Goal: Task Accomplishment & Management: Manage account settings

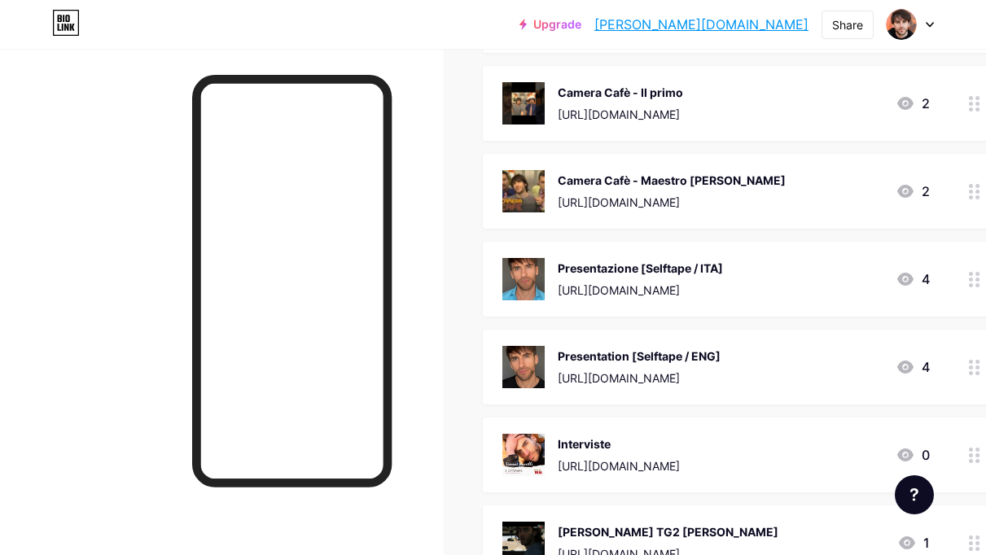
scroll to position [1598, 0]
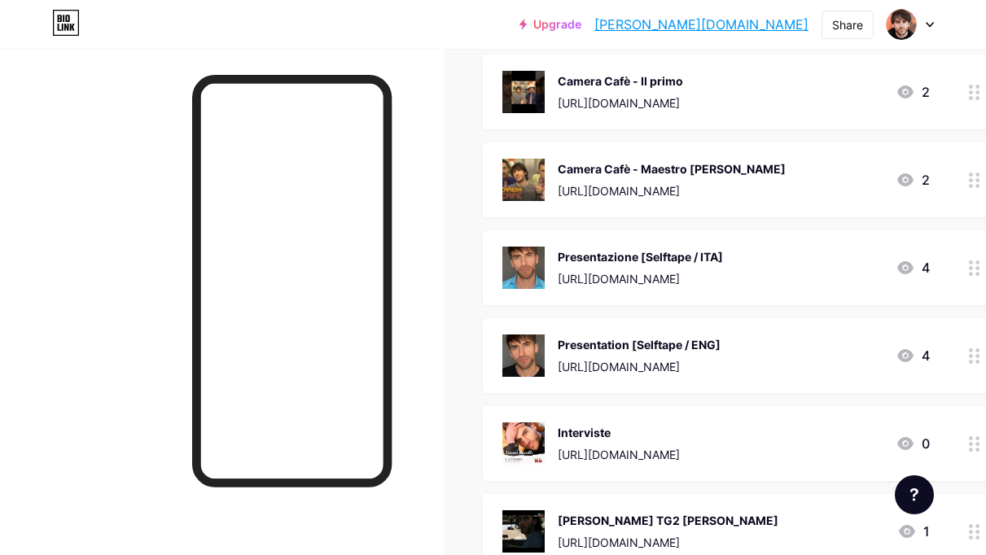
click at [845, 262] on div "Presentazione [Selftape / ITA] [URL][DOMAIN_NAME] 4" at bounding box center [715, 268] width 427 height 42
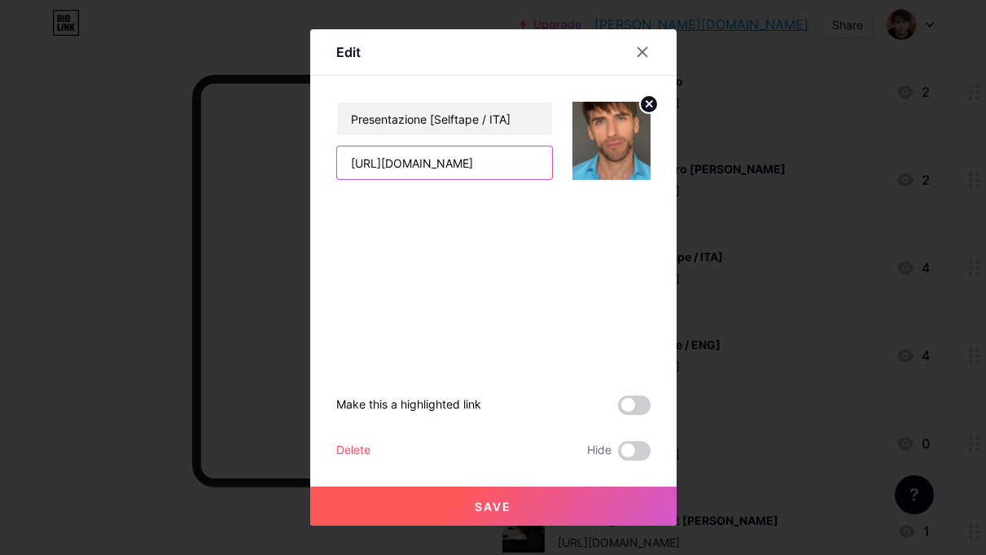
click at [479, 157] on input "[URL][DOMAIN_NAME]" at bounding box center [444, 163] width 215 height 33
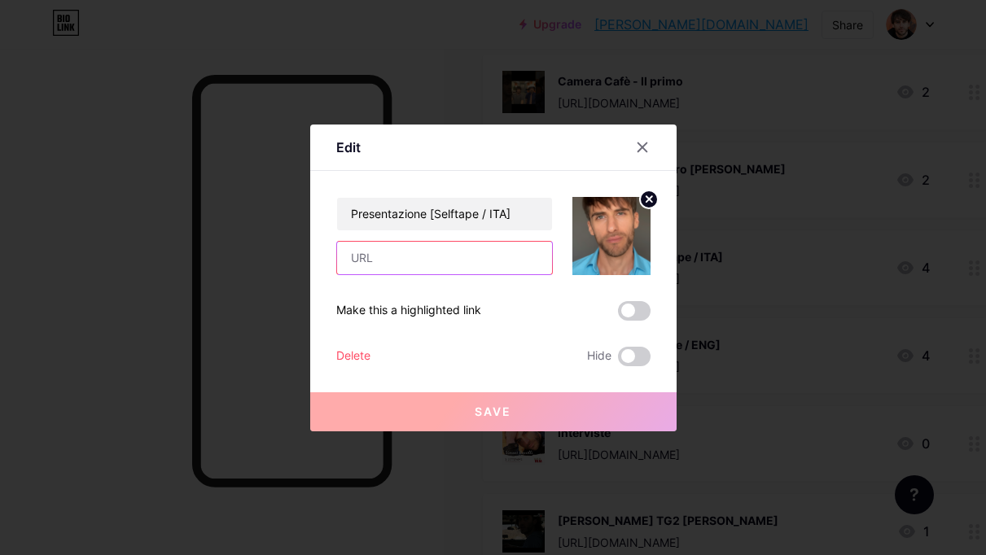
paste input "[URL][DOMAIN_NAME]"
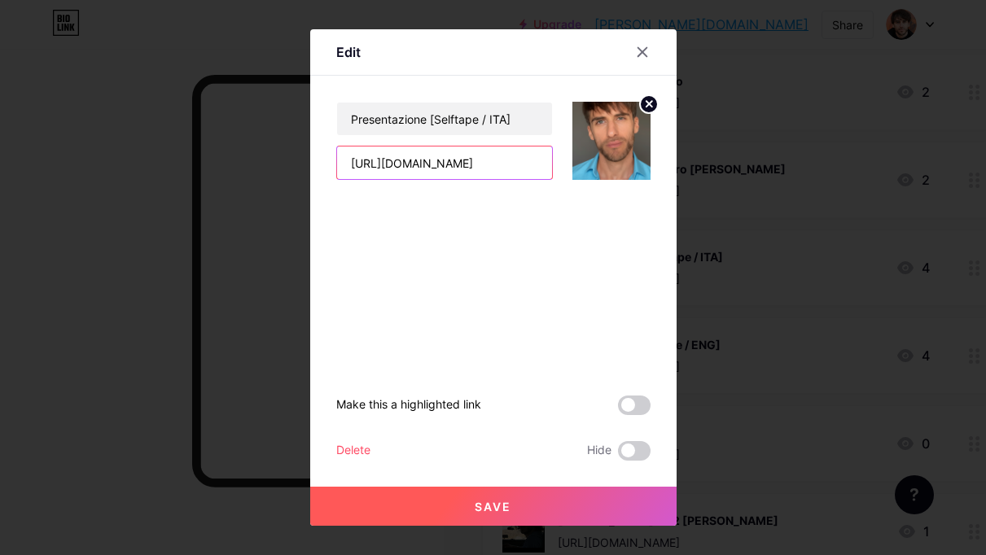
type input "[URL][DOMAIN_NAME]"
click at [479, 509] on span "Save" at bounding box center [493, 507] width 37 height 14
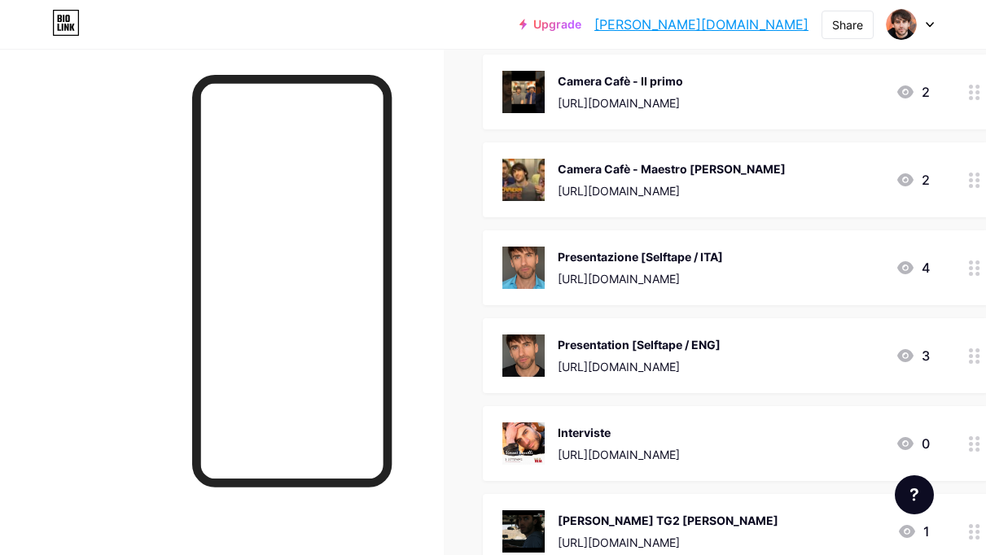
click at [818, 341] on div "Presentation [Selftape / ENG] [URL][DOMAIN_NAME] 3" at bounding box center [715, 356] width 427 height 42
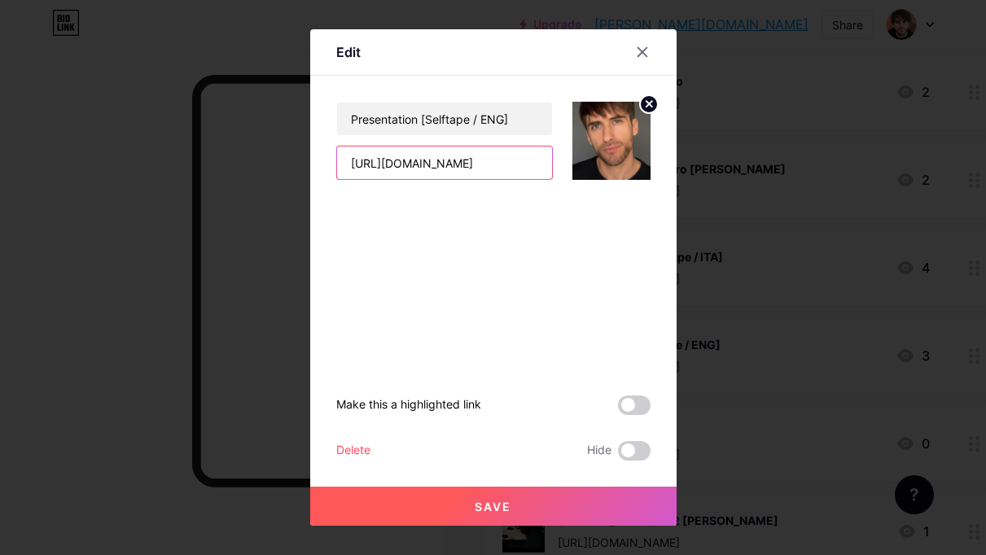
click at [492, 163] on input "[URL][DOMAIN_NAME]" at bounding box center [444, 163] width 215 height 33
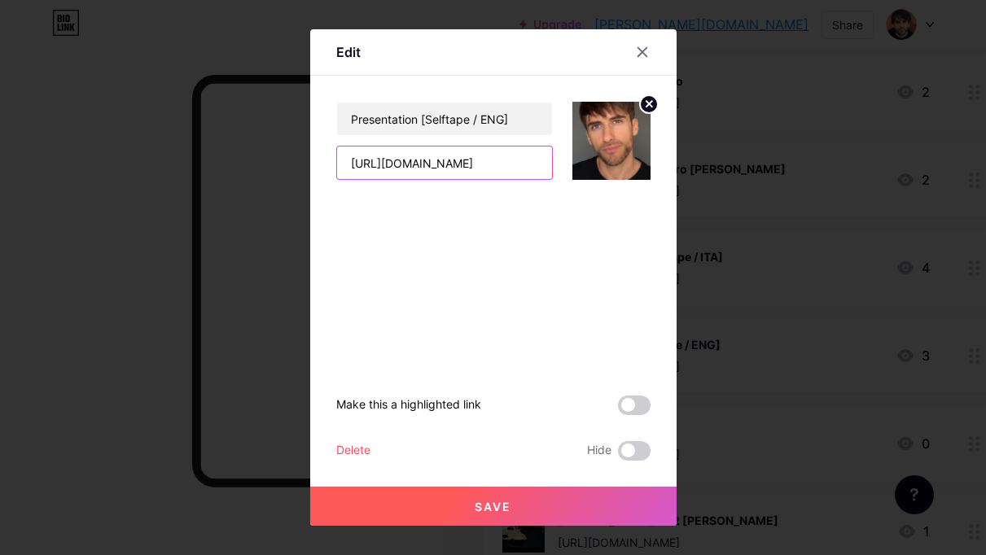
click at [442, 162] on input "[URL][DOMAIN_NAME]" at bounding box center [444, 163] width 215 height 33
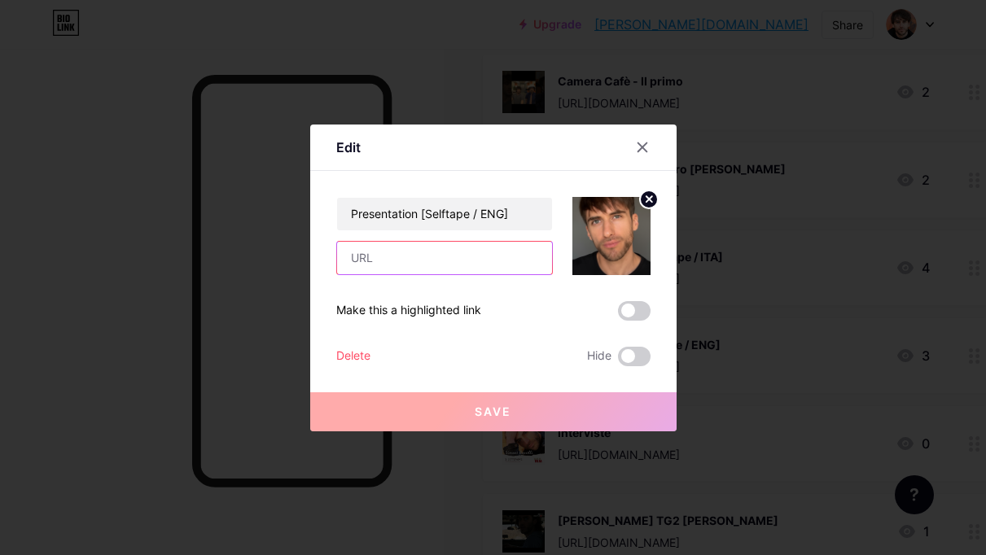
click at [419, 255] on input "text" at bounding box center [444, 258] width 215 height 33
paste input "[URL][DOMAIN_NAME]"
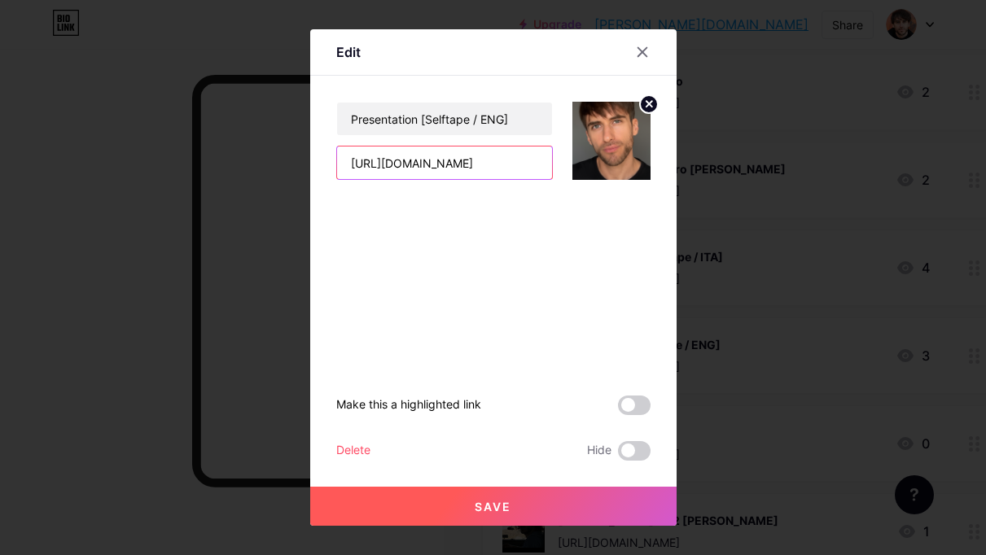
type input "[URL][DOMAIN_NAME]"
click at [482, 506] on span "Save" at bounding box center [493, 507] width 37 height 14
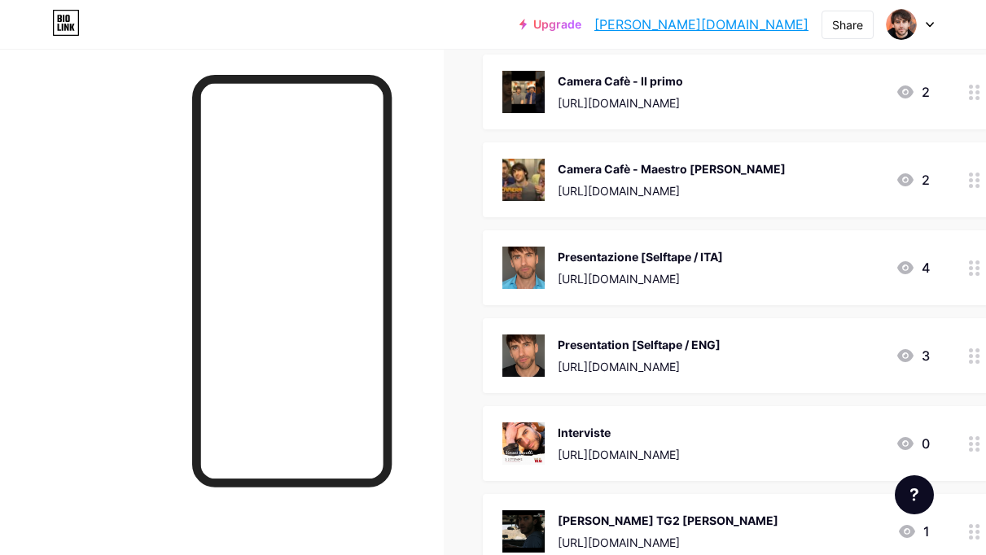
click at [645, 336] on div "Presentation [Selftape / ENG]" at bounding box center [639, 344] width 163 height 17
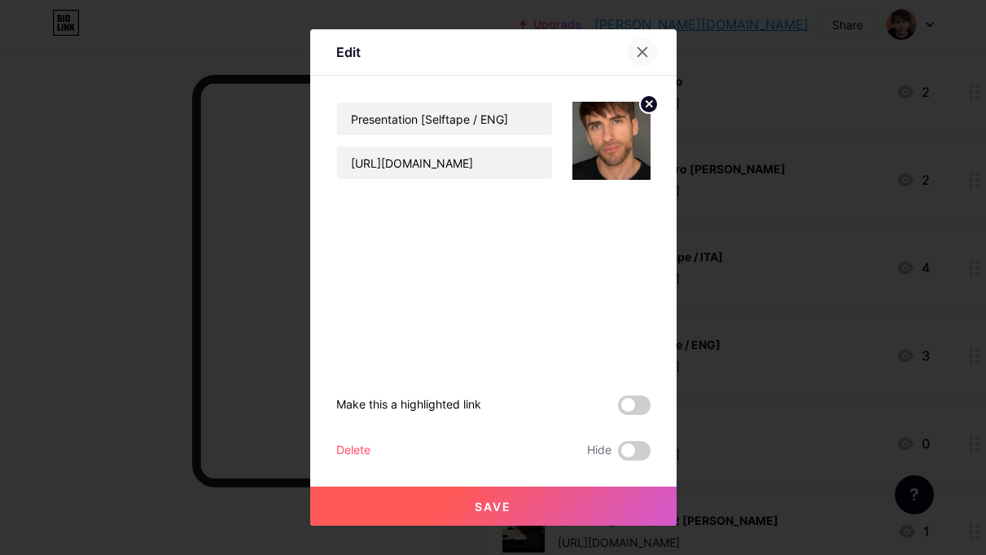
click at [642, 50] on icon at bounding box center [642, 52] width 13 height 13
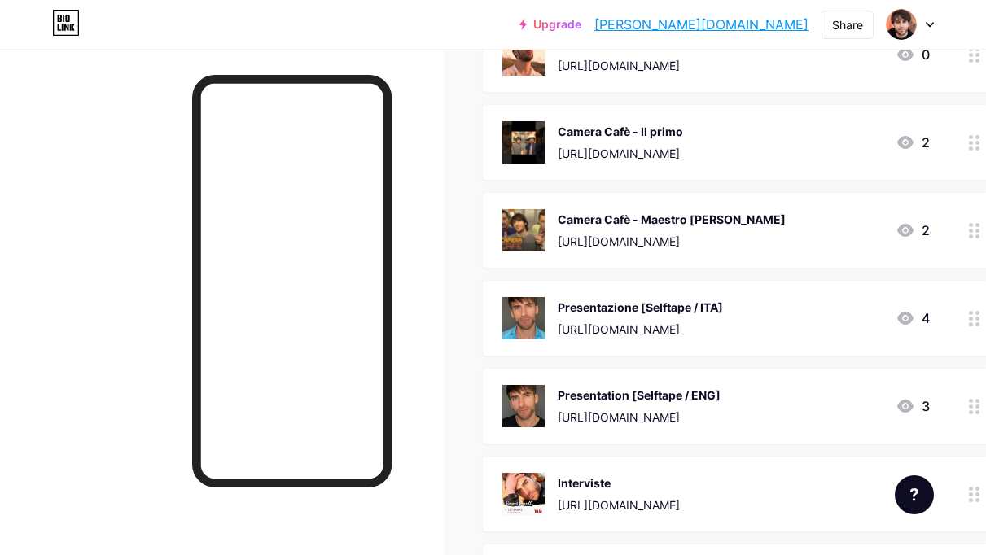
scroll to position [1534, 0]
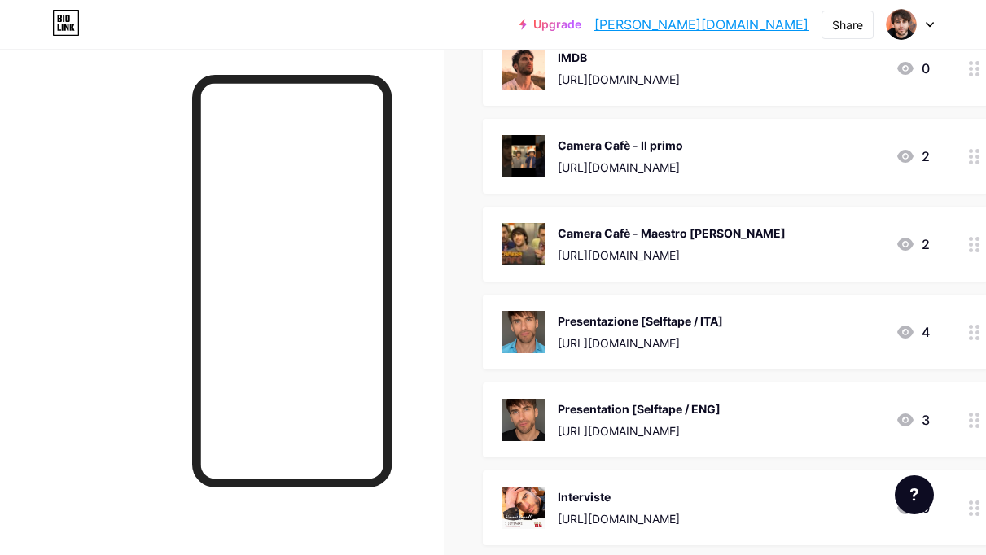
click at [688, 400] on div "Presentation [Selftape / ENG]" at bounding box center [639, 408] width 163 height 17
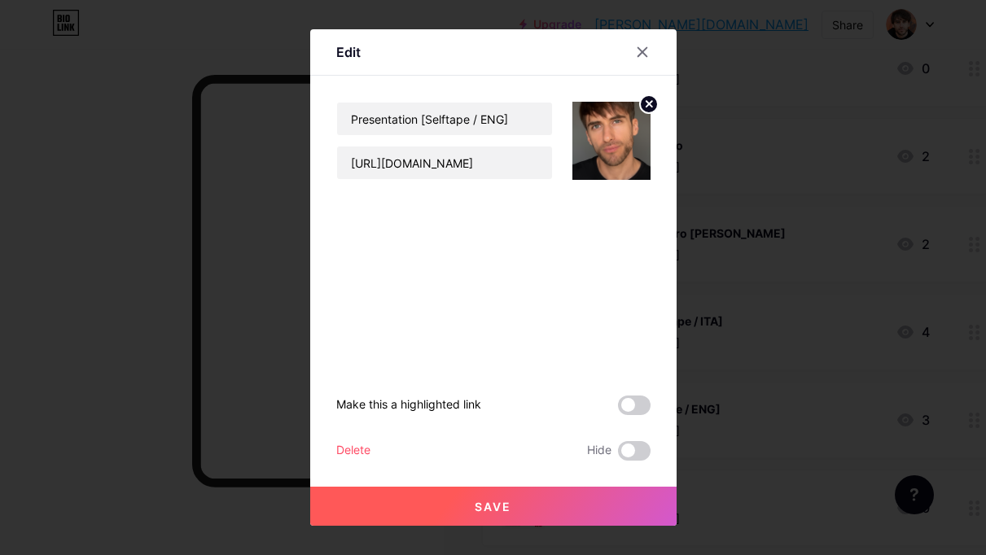
click at [649, 105] on icon at bounding box center [649, 104] width 6 height 6
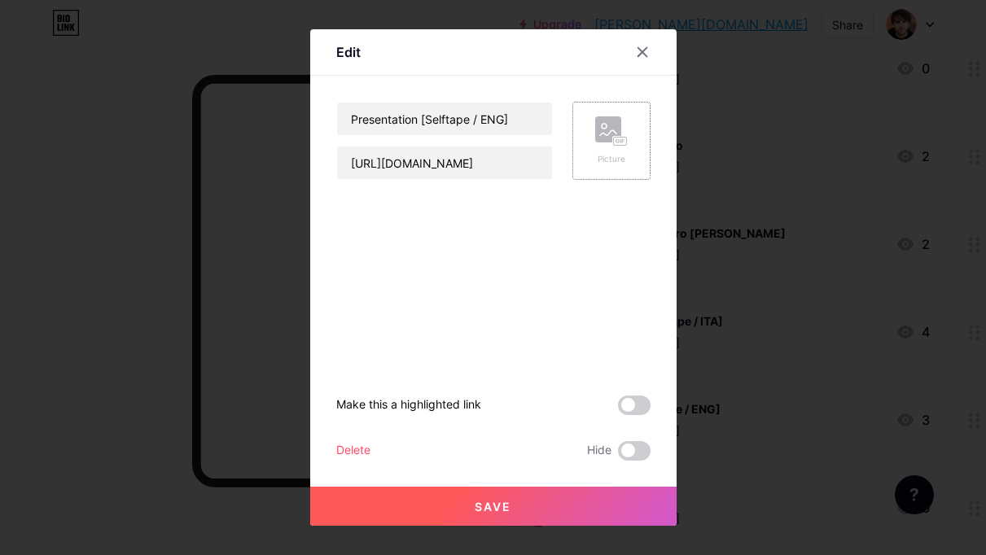
click at [613, 139] on rect at bounding box center [619, 142] width 13 height 8
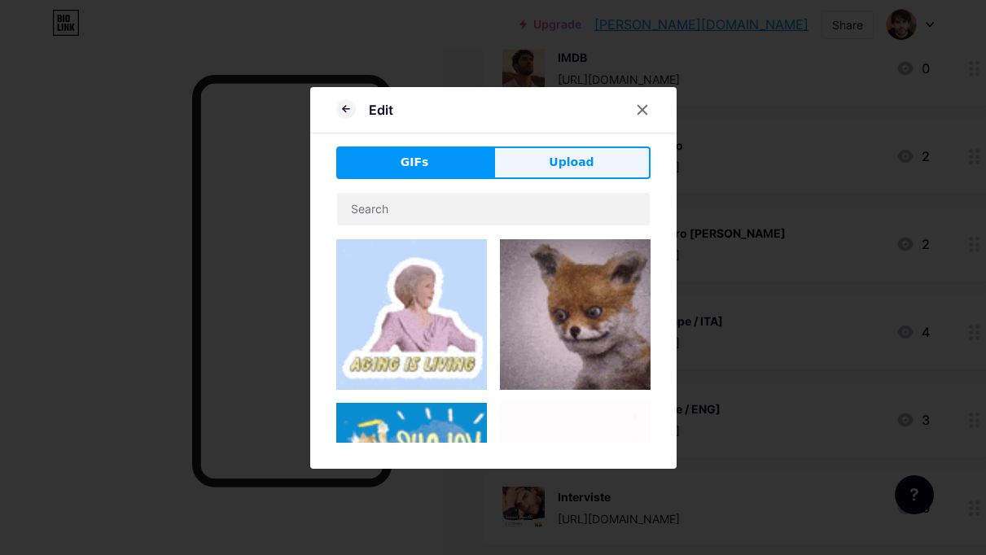
click at [560, 159] on span "Upload" at bounding box center [571, 162] width 45 height 17
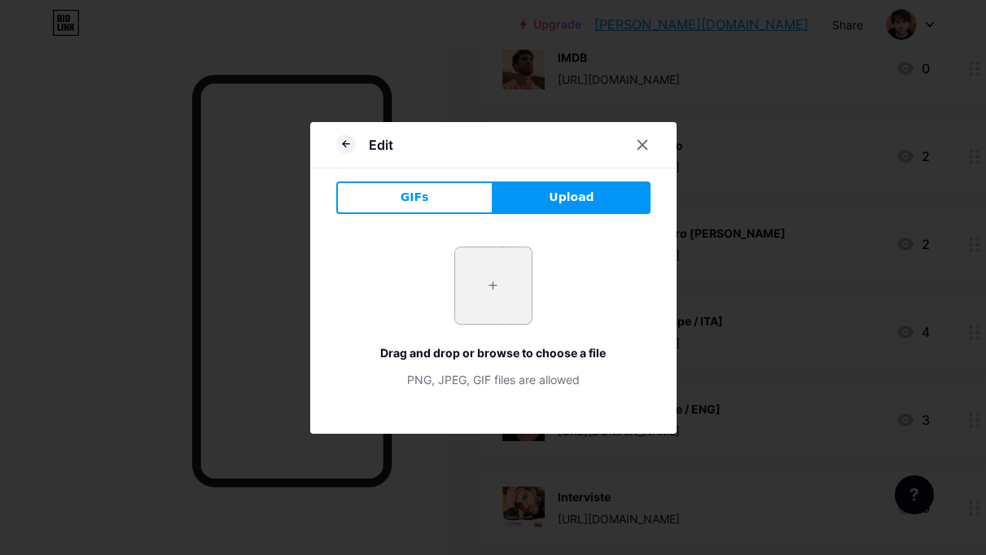
click at [488, 285] on input "file" at bounding box center [493, 285] width 77 height 77
type input "C:\fakepath\[PERSON_NAME] - Chair 10 2025 - Square 3.png"
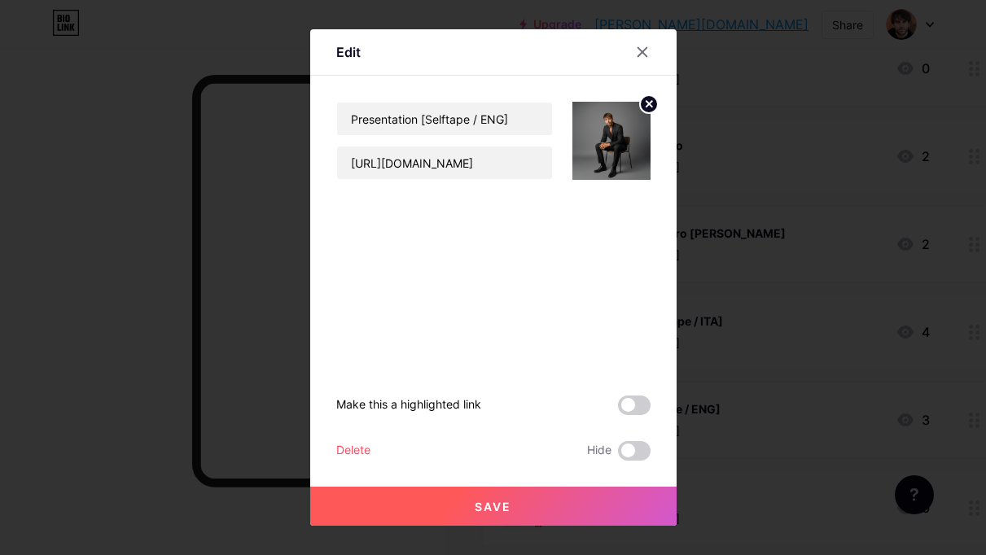
click at [491, 497] on button "Save" at bounding box center [493, 506] width 366 height 39
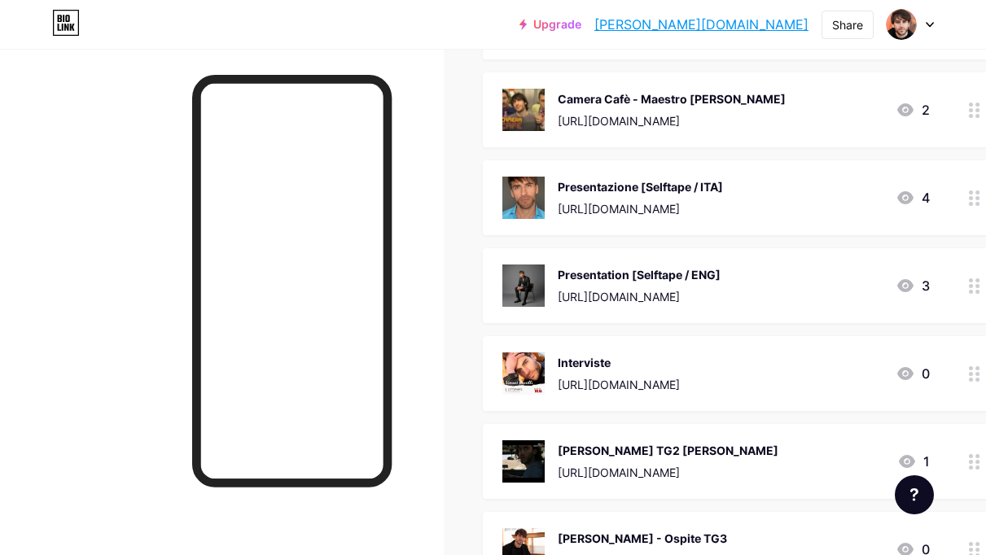
scroll to position [1678, 0]
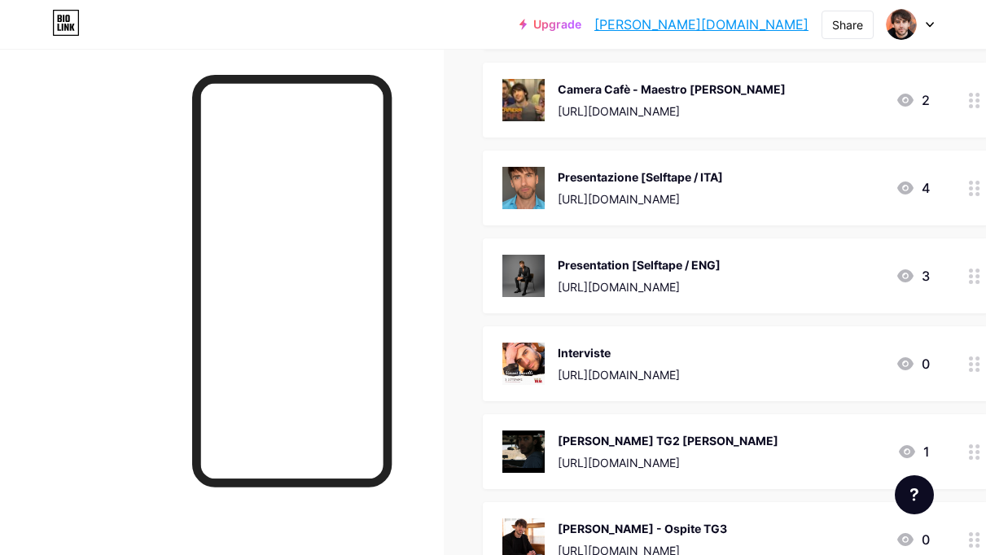
click at [745, 267] on div "Presentation [Selftape / ENG] [URL][DOMAIN_NAME] 3" at bounding box center [715, 276] width 427 height 42
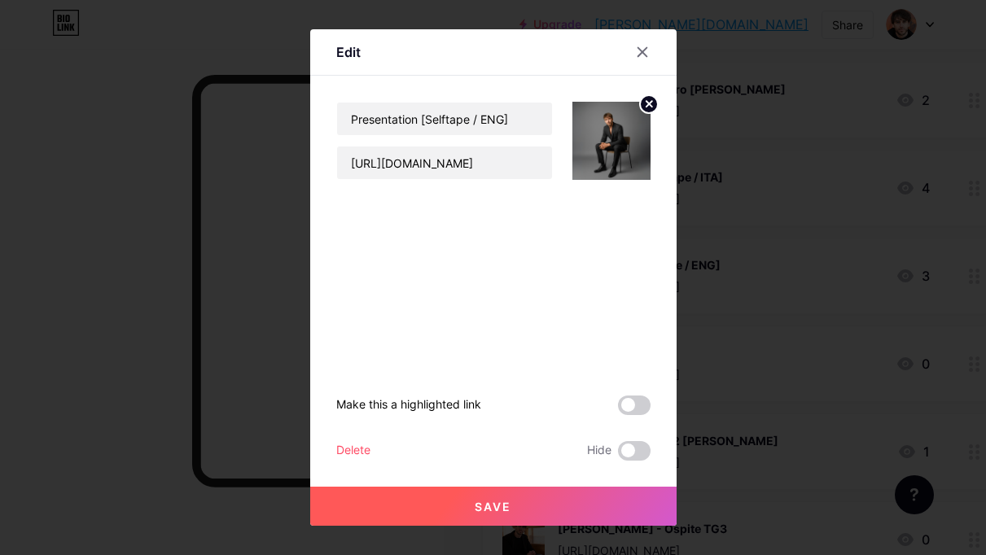
click at [646, 100] on circle at bounding box center [649, 104] width 18 height 18
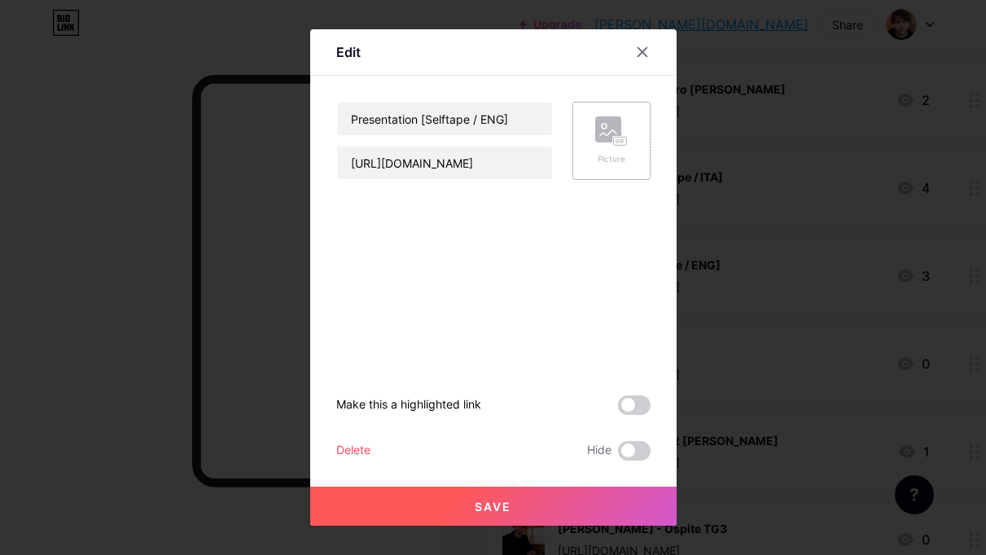
click at [612, 148] on div "Picture" at bounding box center [611, 140] width 33 height 49
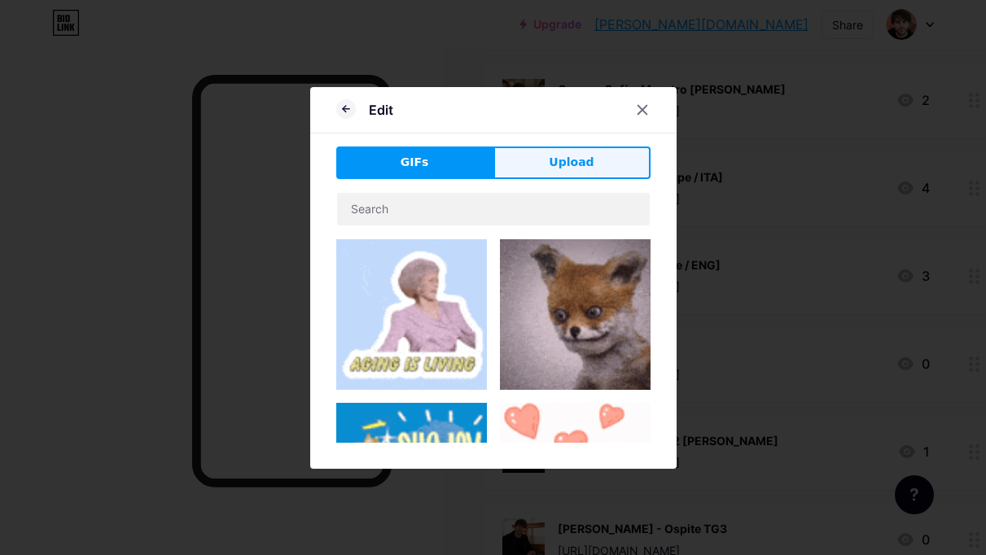
click at [580, 154] on span "Upload" at bounding box center [571, 162] width 45 height 17
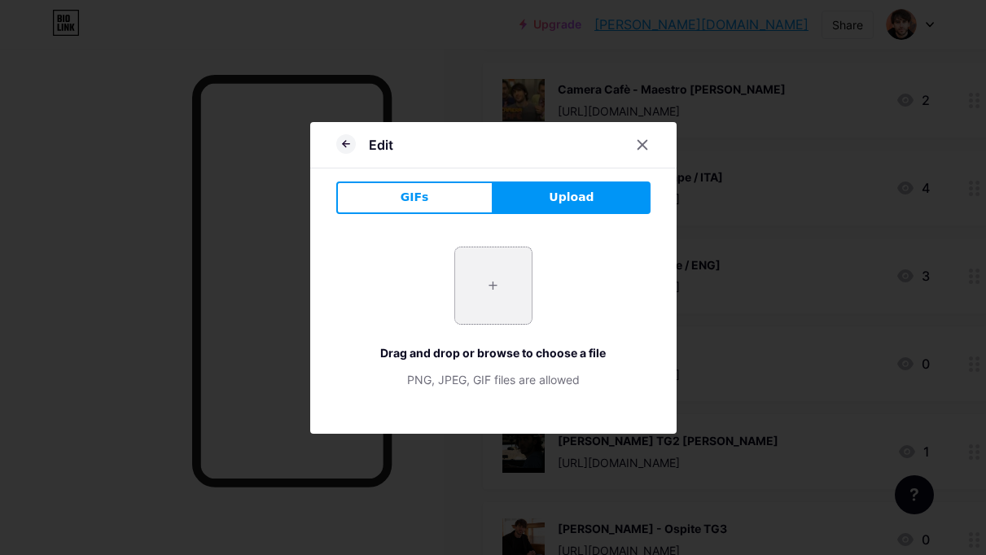
click at [523, 284] on input "file" at bounding box center [493, 285] width 77 height 77
type input "C:\fakepath\[PERSON_NAME] - Close-up - 11 - 10 2025.jpg"
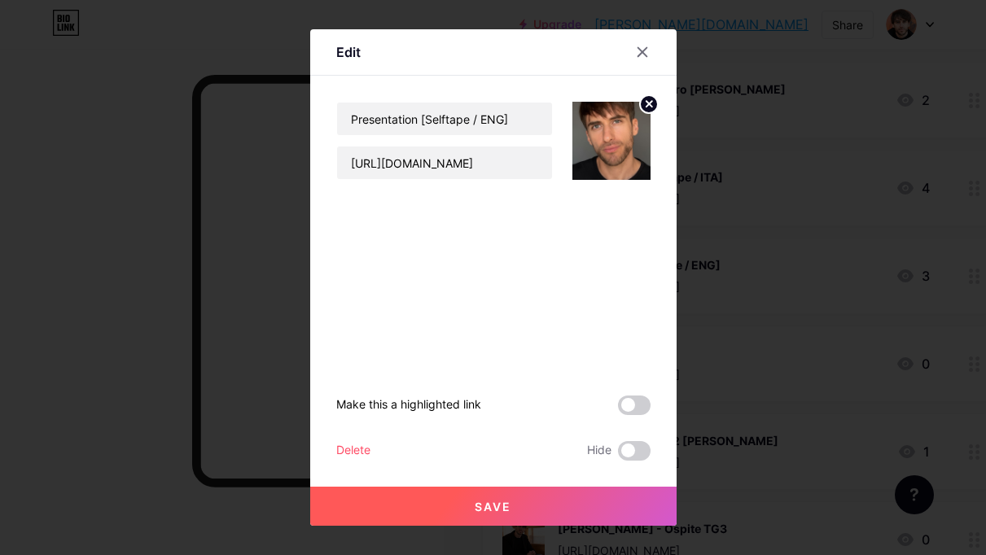
click at [554, 500] on button "Save" at bounding box center [493, 506] width 366 height 39
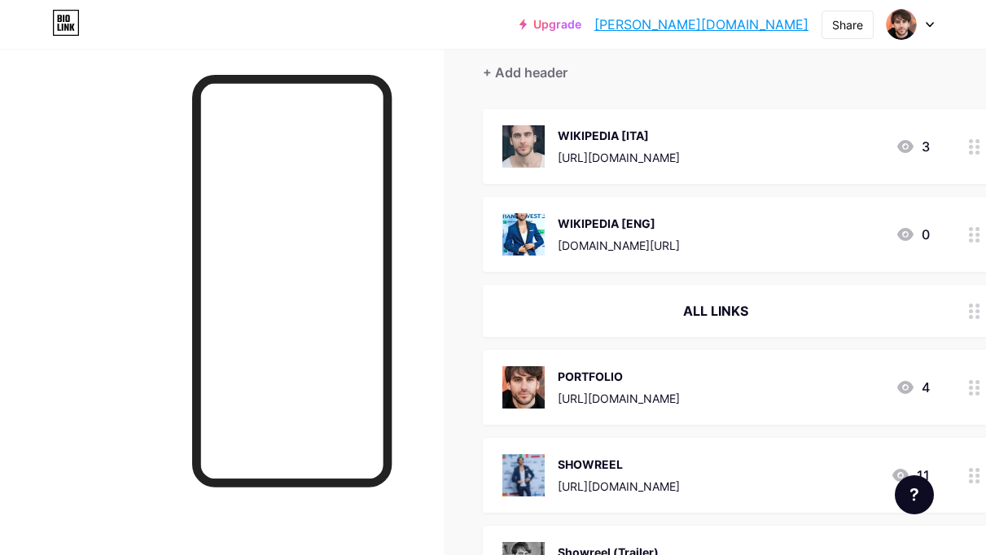
scroll to position [0, 0]
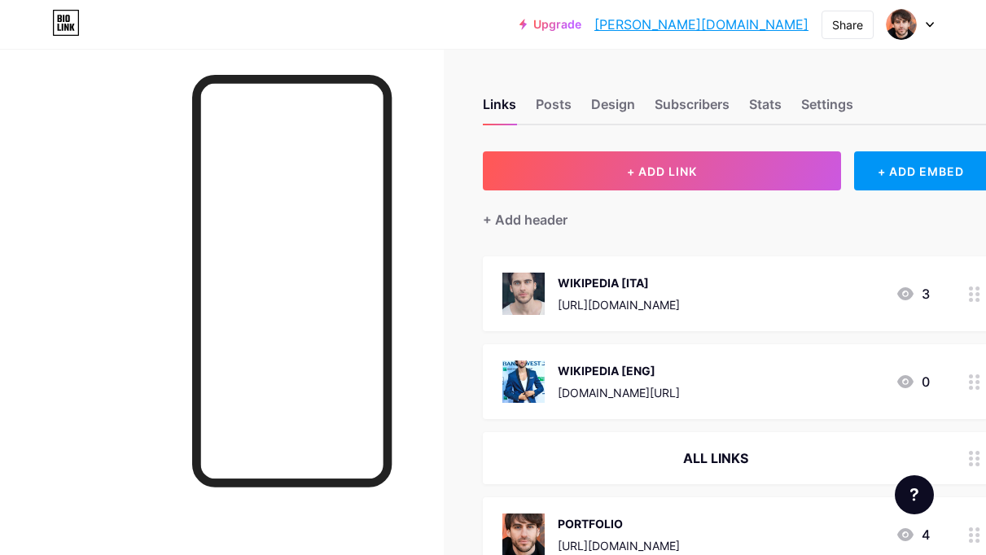
click at [933, 23] on icon at bounding box center [930, 25] width 8 height 6
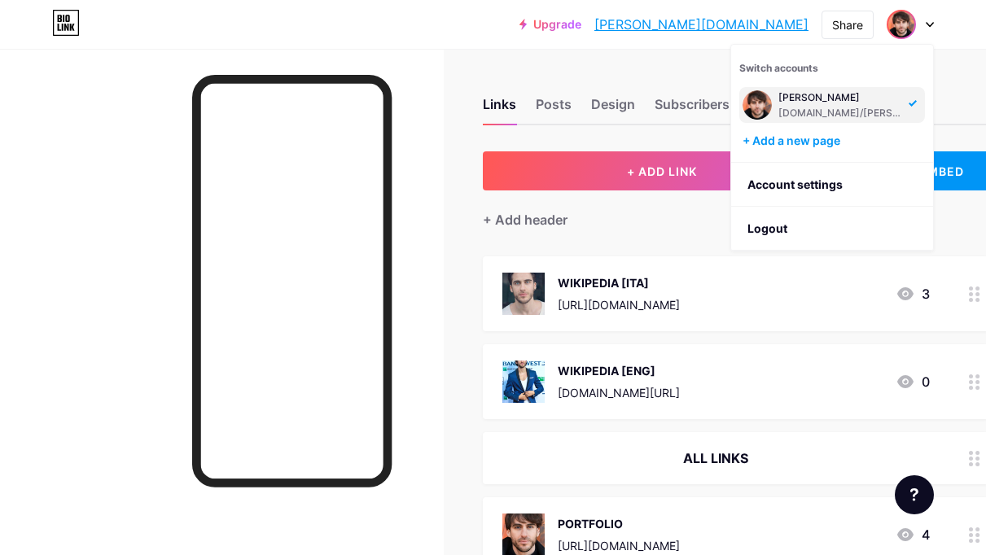
click at [933, 23] on icon at bounding box center [930, 25] width 8 height 6
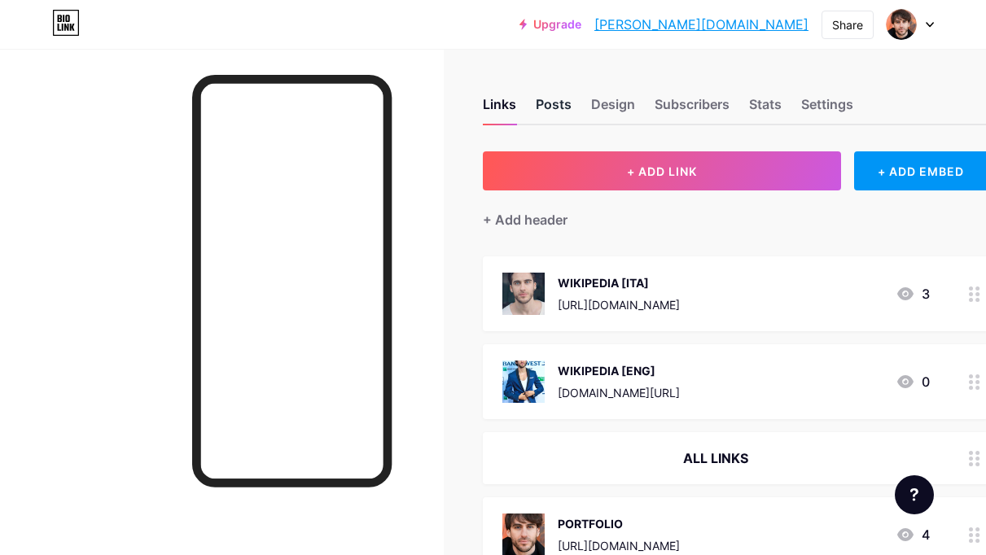
click at [554, 96] on div "Posts" at bounding box center [554, 108] width 36 height 29
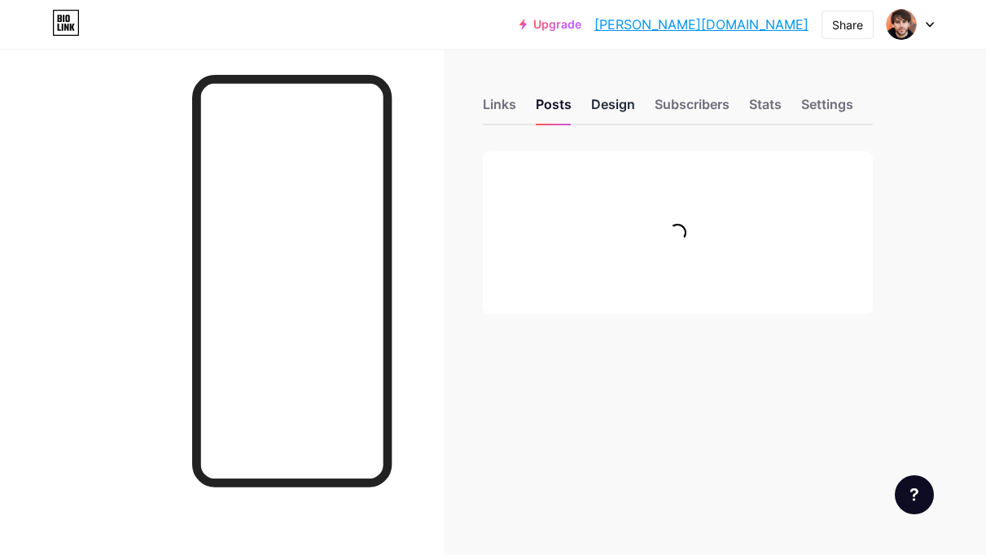
click at [621, 105] on div "Design" at bounding box center [613, 108] width 44 height 29
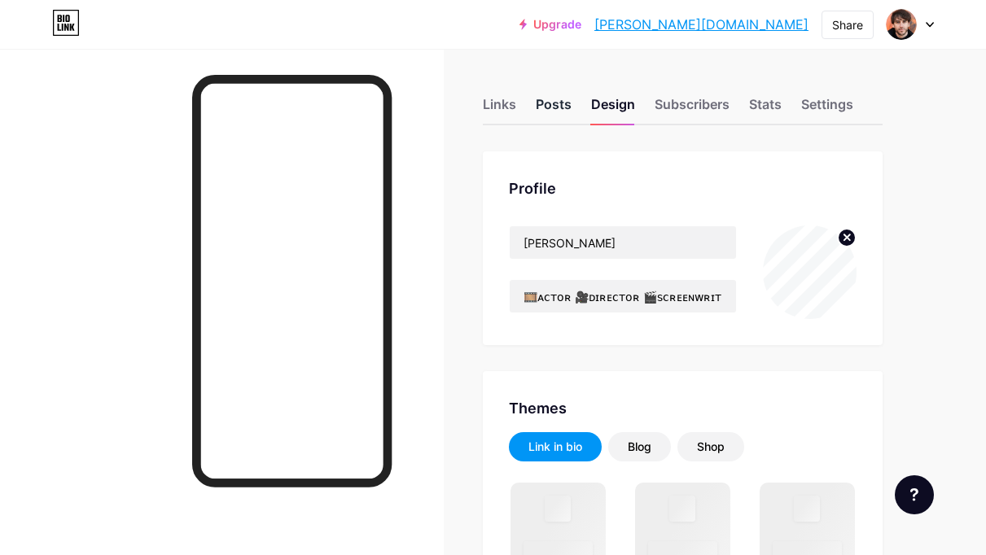
click at [544, 107] on div "Posts" at bounding box center [554, 108] width 36 height 29
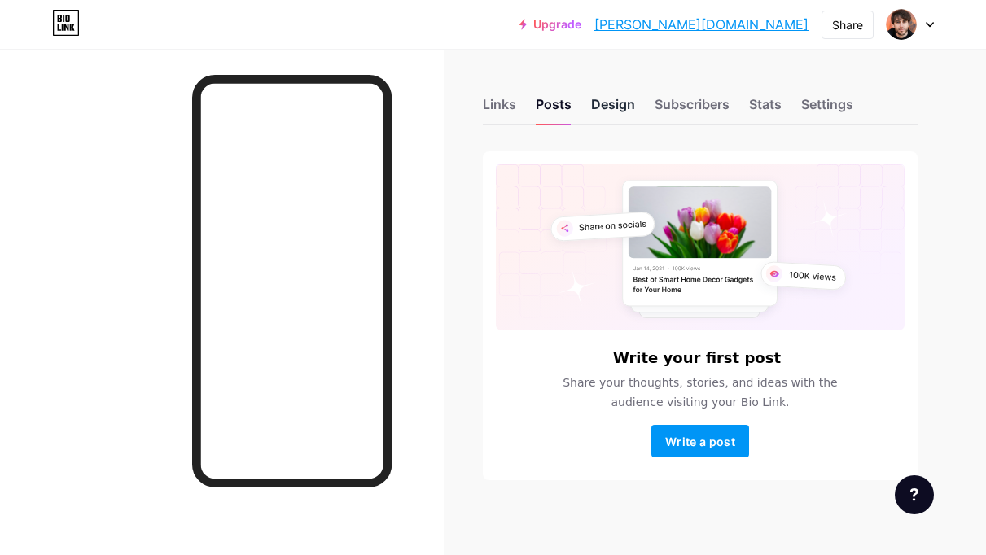
click at [601, 107] on div "Design" at bounding box center [613, 108] width 44 height 29
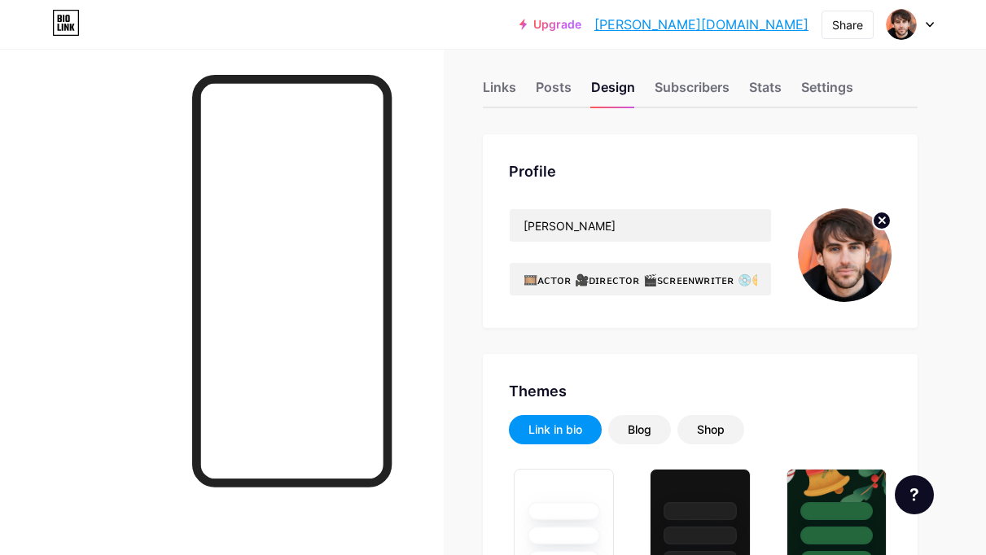
scroll to position [22, 0]
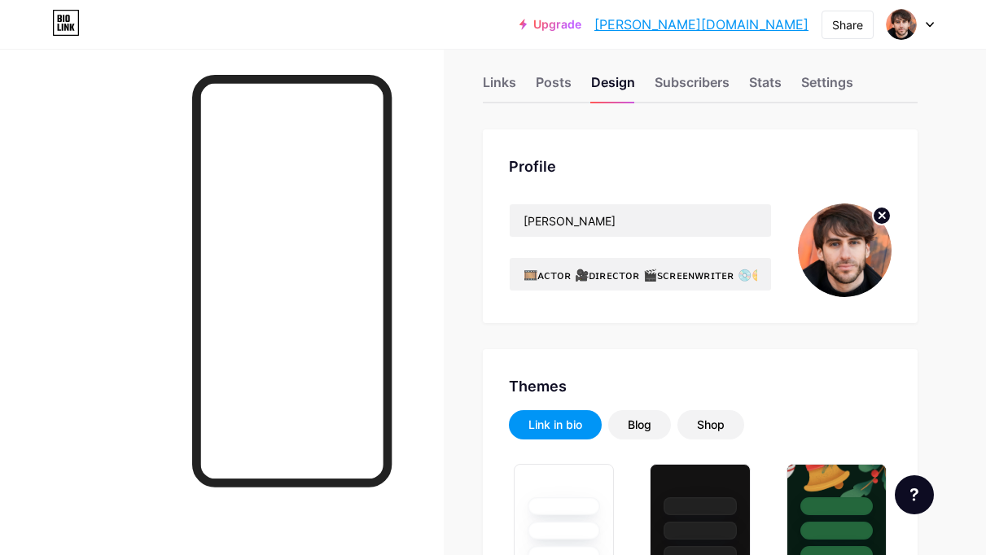
click at [881, 217] on icon at bounding box center [882, 215] width 6 height 6
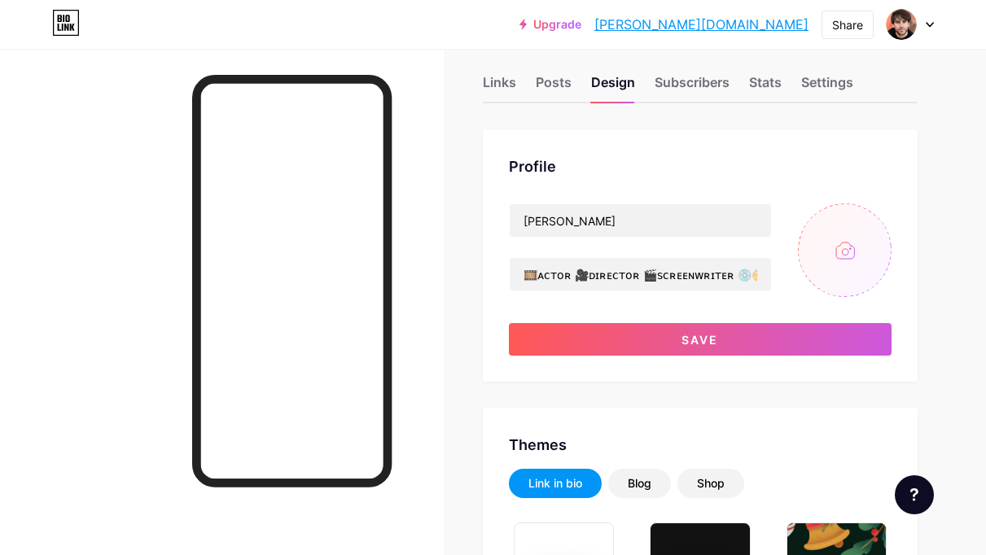
click at [852, 248] on input "file" at bounding box center [845, 251] width 94 height 94
type input "C:\fakepath\[PERSON_NAME] - PP 10 2025 (Film Festival).jpg"
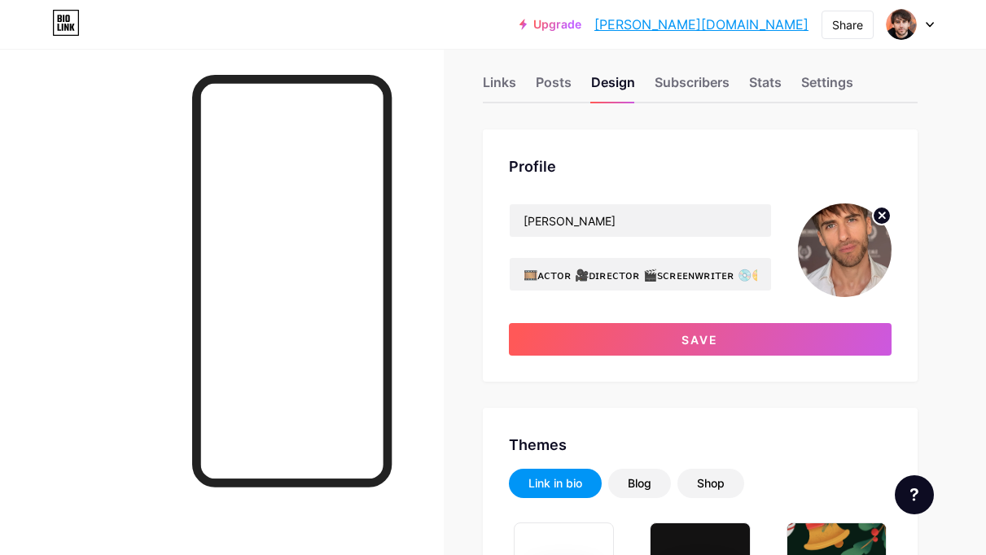
click at [880, 214] on icon at bounding box center [882, 215] width 6 height 6
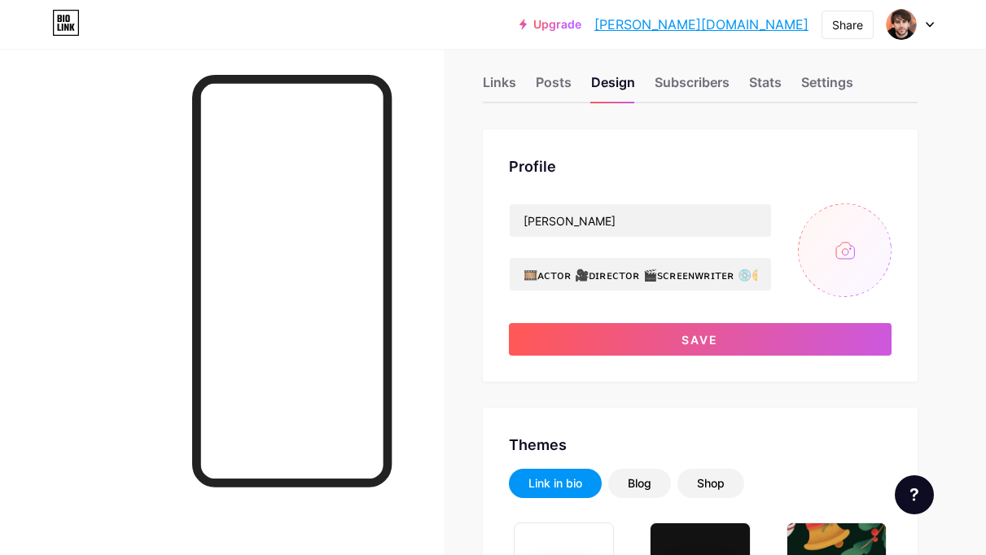
click at [851, 246] on input "file" at bounding box center [845, 251] width 94 height 94
type input "C:\fakepath\[PERSON_NAME] - PP 10 2025 (blue Shirt).jpg"
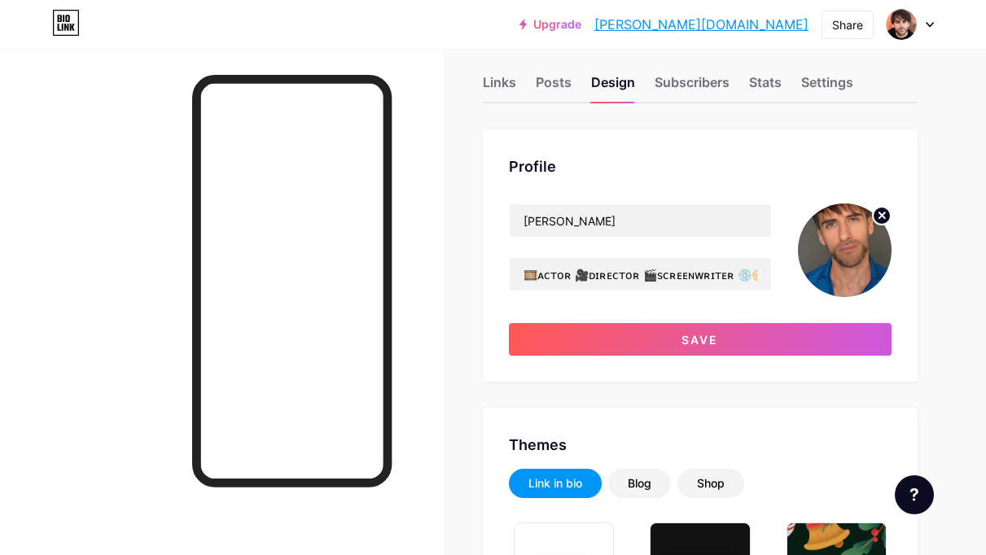
click at [882, 212] on circle at bounding box center [882, 216] width 18 height 18
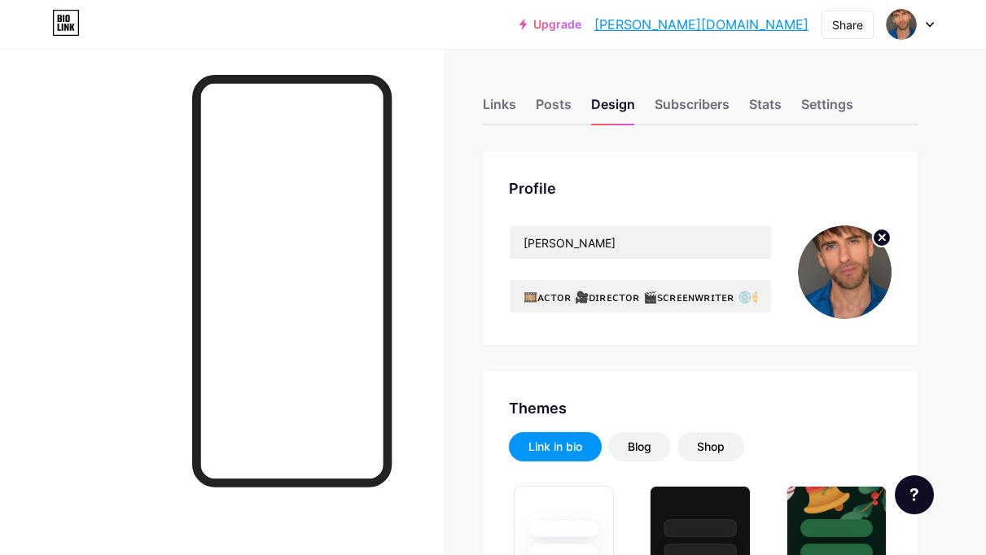
click at [880, 234] on circle at bounding box center [882, 238] width 18 height 18
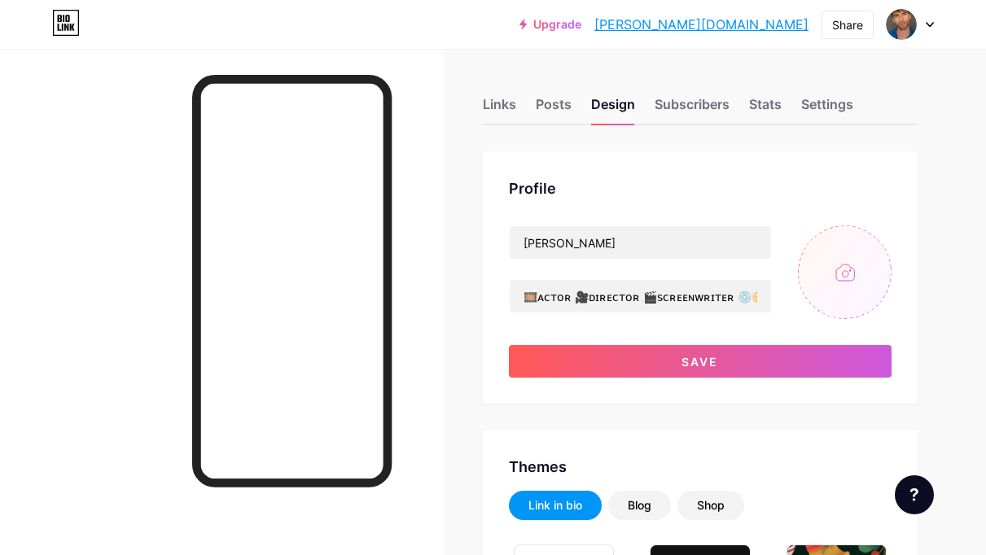
click at [843, 274] on input "file" at bounding box center [845, 272] width 94 height 94
type input "C:\fakepath\[PERSON_NAME] - PP 10 2025 (Film Festival).jpg"
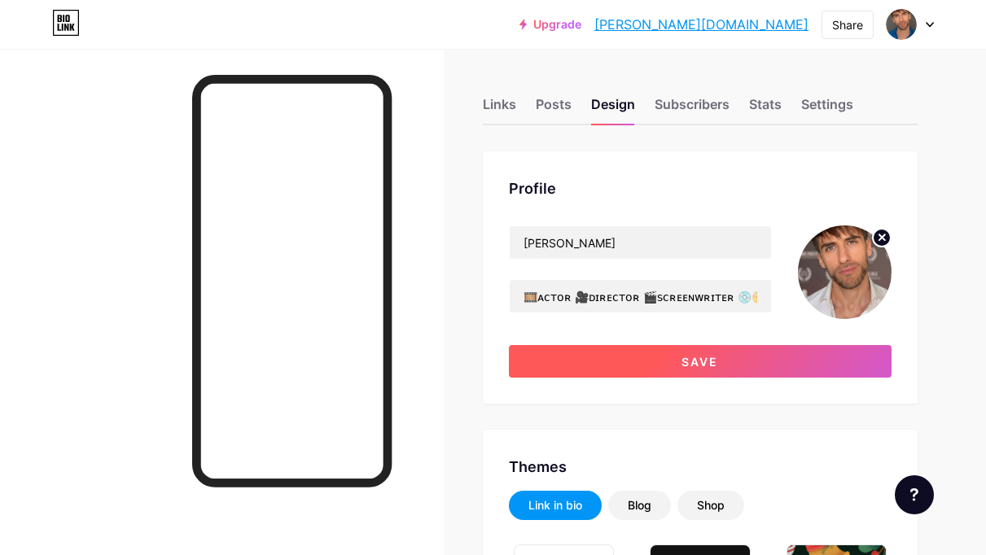
click at [767, 356] on button "Save" at bounding box center [700, 361] width 383 height 33
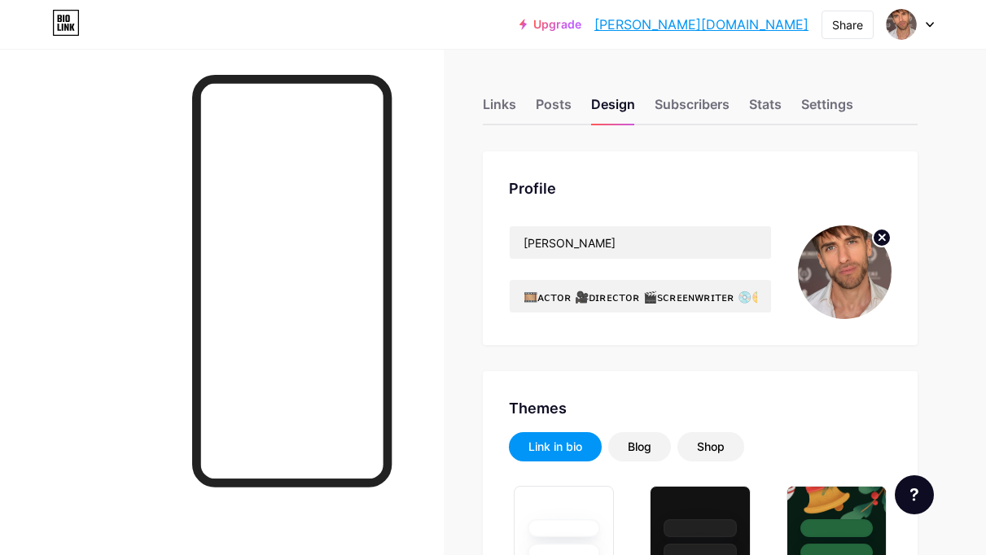
click at [883, 235] on icon at bounding box center [882, 237] width 6 height 6
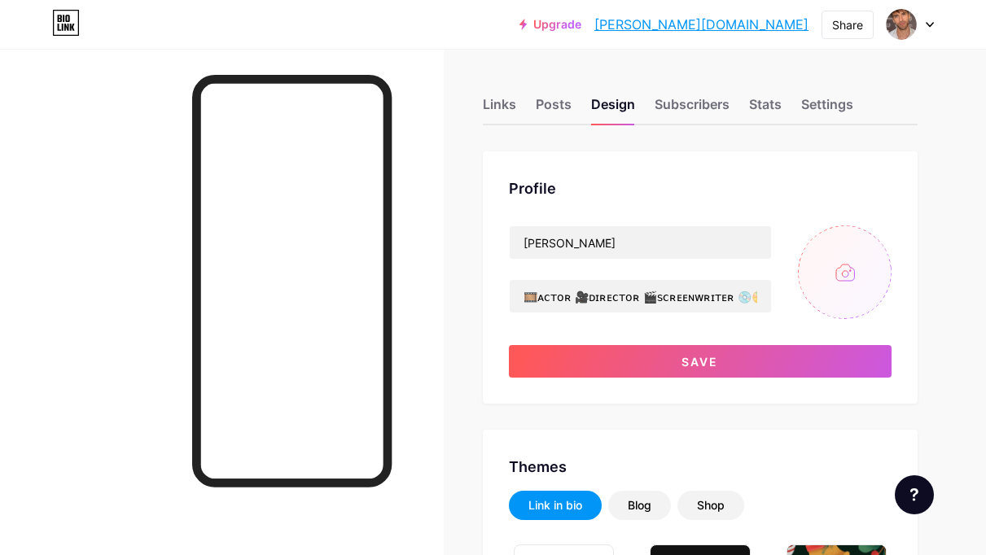
click at [831, 276] on input "file" at bounding box center [845, 272] width 94 height 94
type input "C:\fakepath\SIMONE BORRELLI - chair wide 10 2025.jpg"
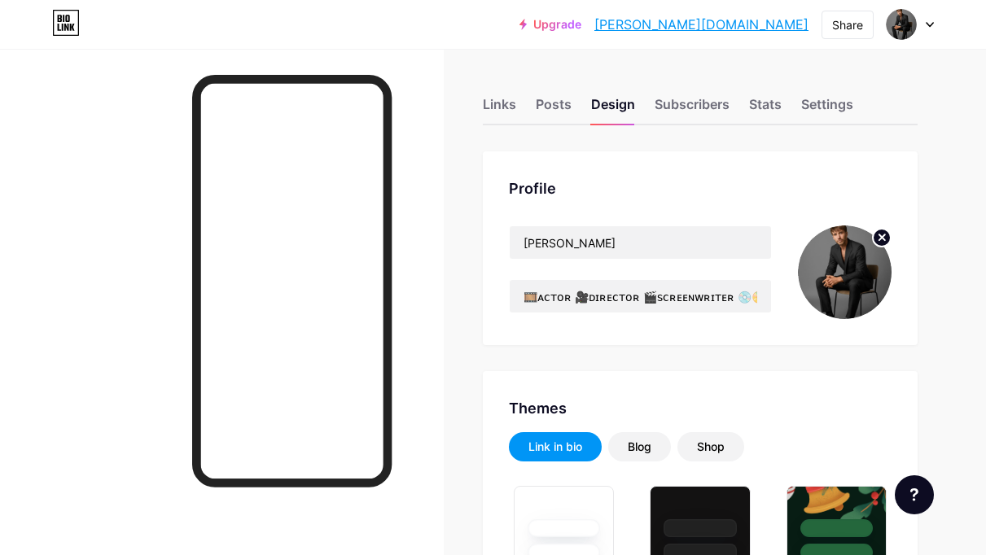
click at [881, 234] on circle at bounding box center [882, 238] width 18 height 18
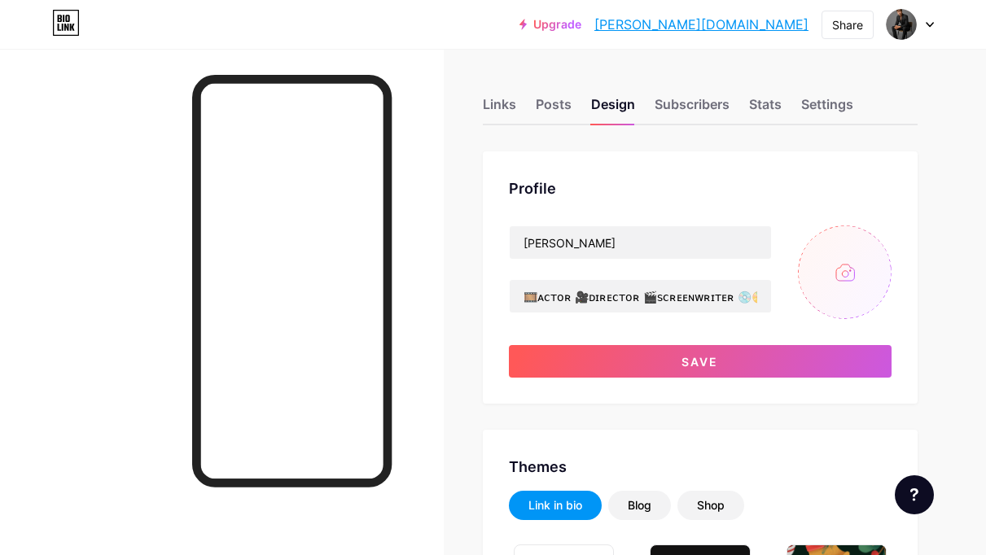
click at [834, 274] on input "file" at bounding box center [845, 272] width 94 height 94
type input "C:\fakepath\SIMONE BORRELLI - Chair 10 2025 - Square 1.png"
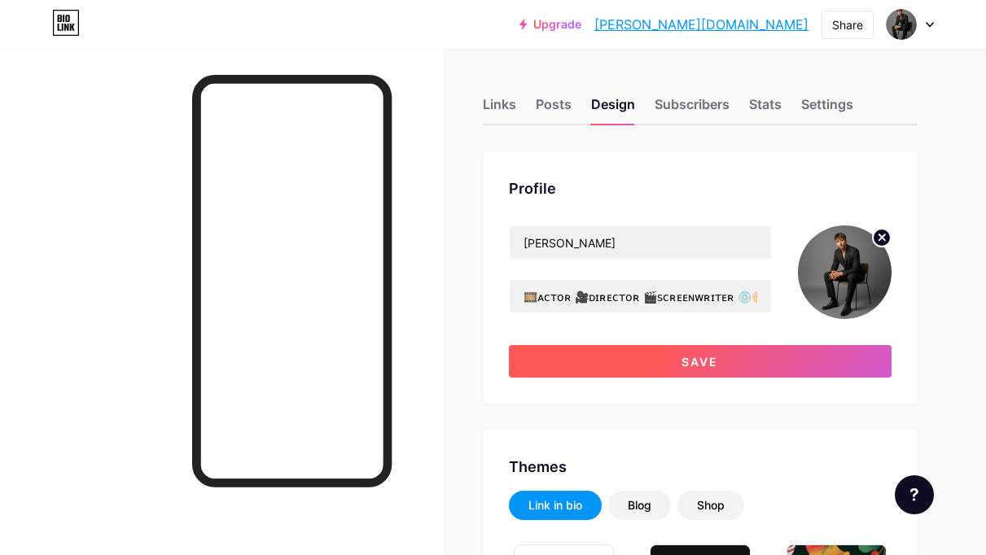
click at [694, 356] on span "Save" at bounding box center [699, 362] width 37 height 14
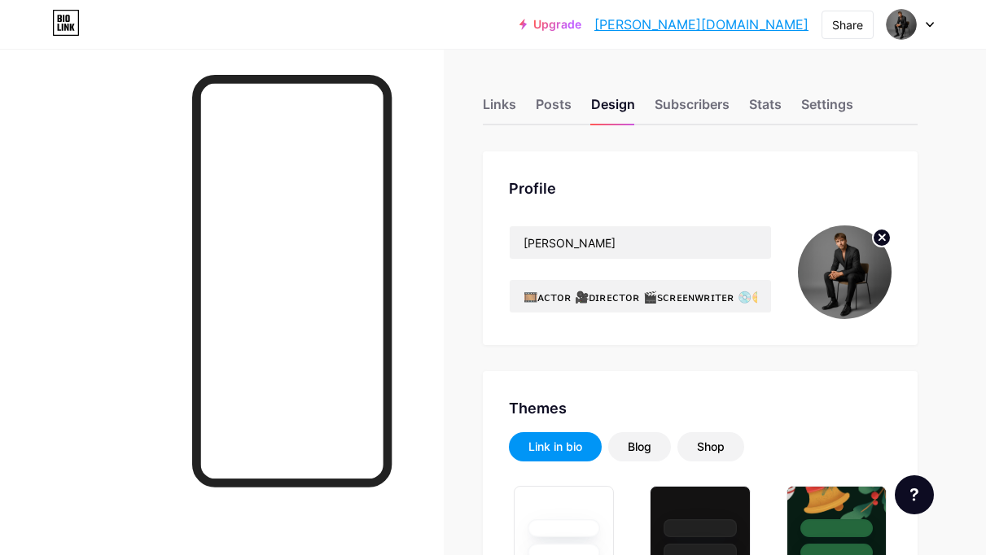
click at [883, 231] on circle at bounding box center [882, 238] width 18 height 18
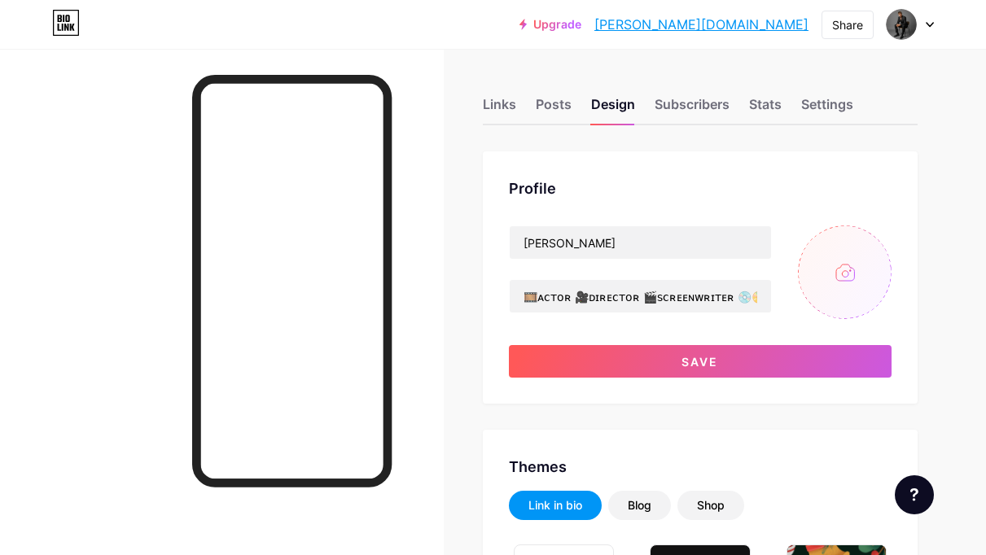
click at [848, 262] on input "file" at bounding box center [845, 272] width 94 height 94
type input "C:\fakepath\SIMONE BORRELLI - Chair Figura intera - 10 2025.jpg"
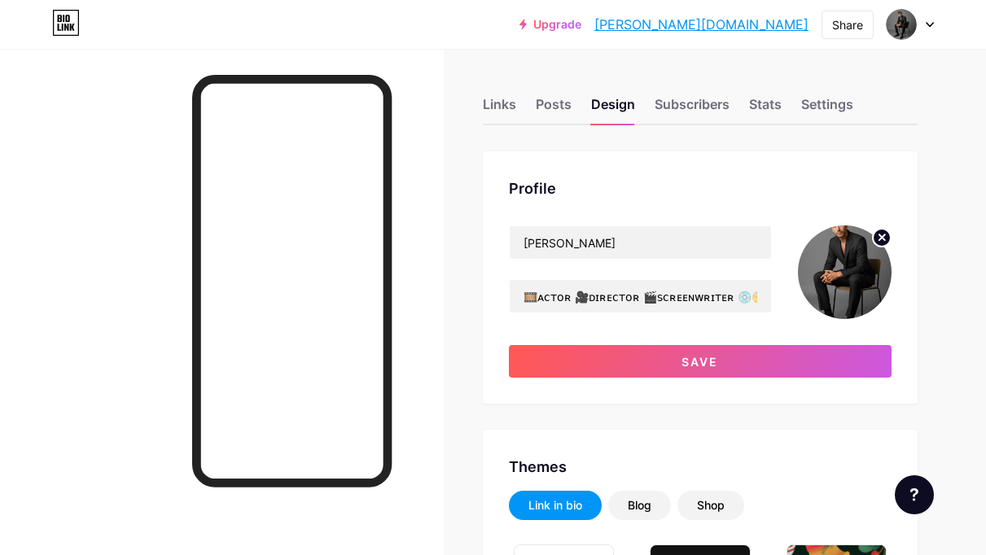
click at [886, 239] on circle at bounding box center [882, 238] width 18 height 18
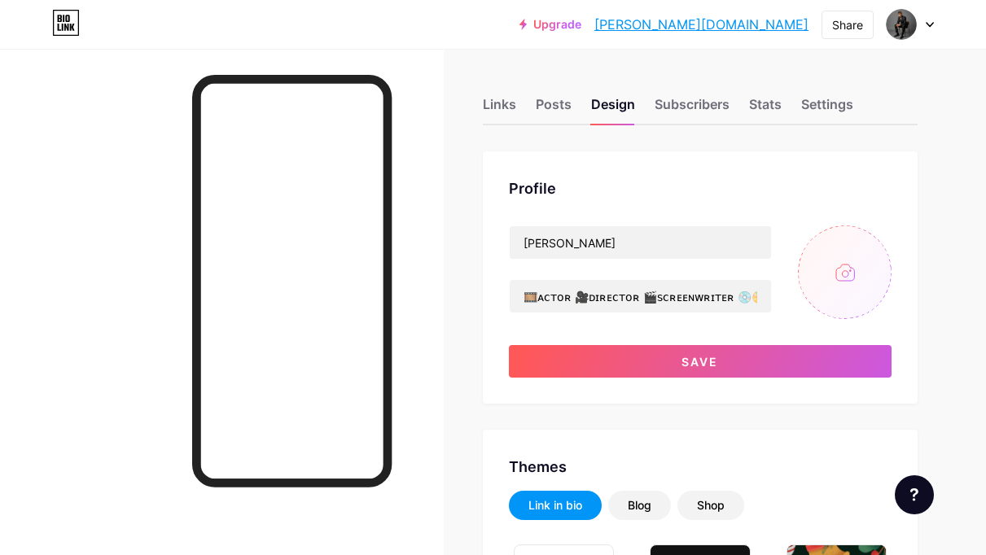
click at [856, 257] on input "file" at bounding box center [845, 272] width 94 height 94
type input "C:\fakepath\SIMONE BORRELLI - chair wide 10 2025.jpg"
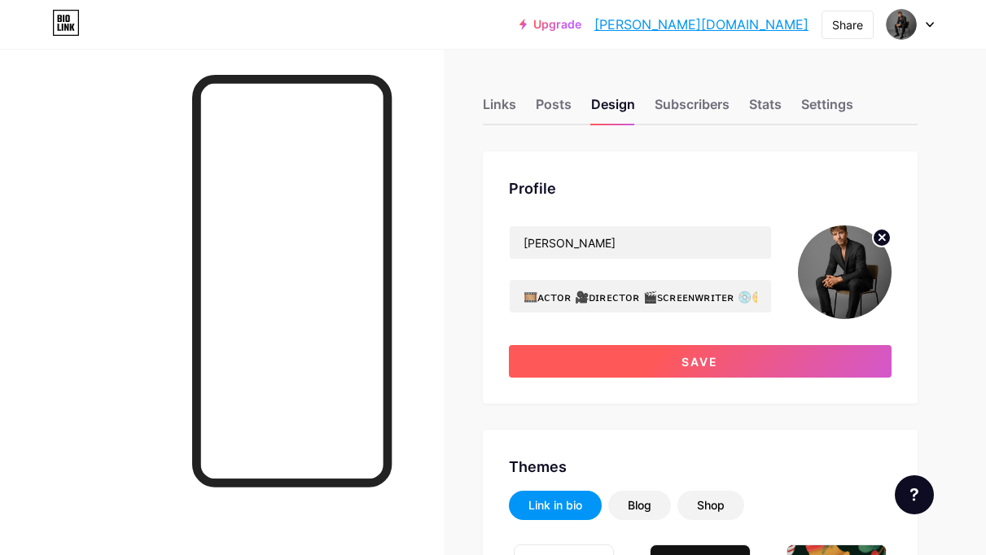
click at [704, 360] on span "Save" at bounding box center [699, 362] width 37 height 14
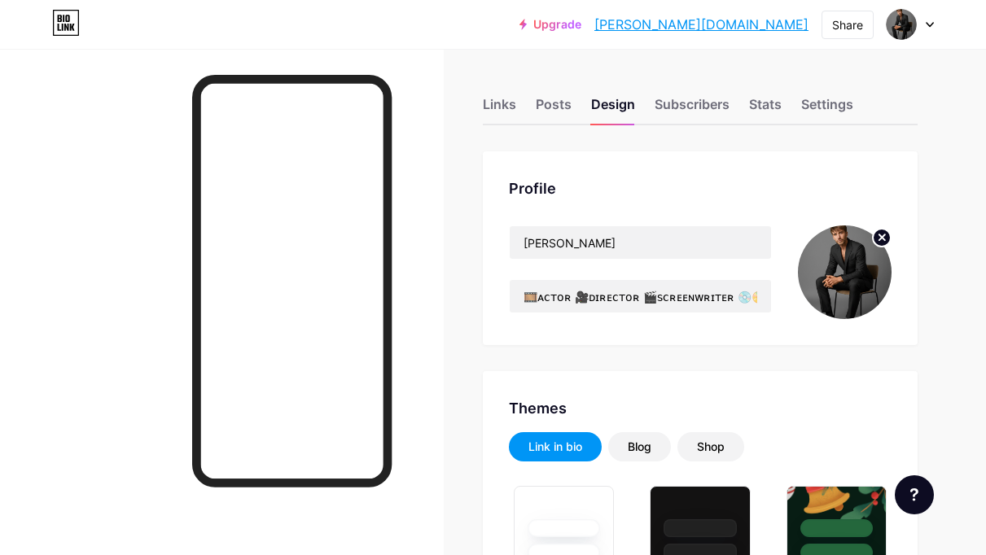
click at [883, 240] on circle at bounding box center [882, 238] width 18 height 18
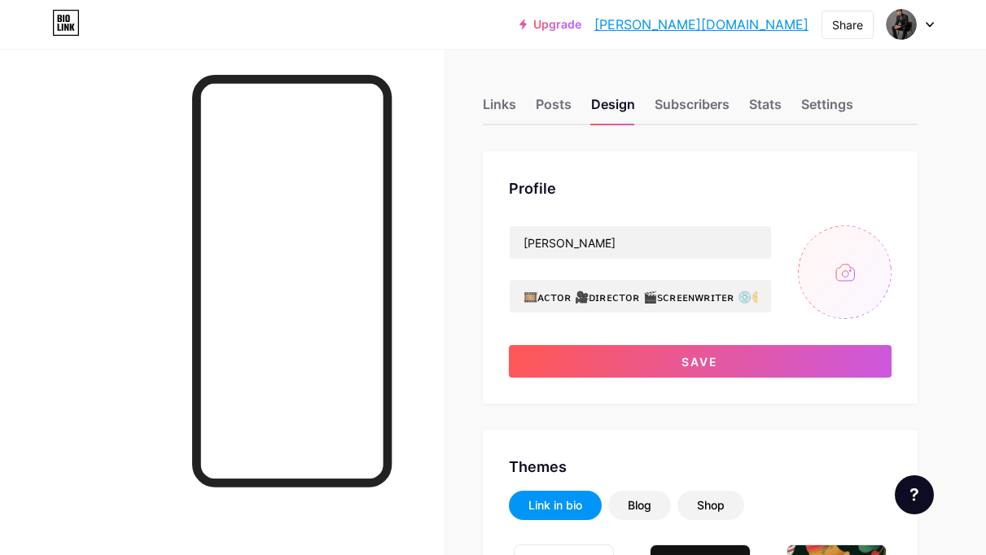
click at [845, 265] on input "file" at bounding box center [845, 272] width 94 height 94
type input "C:\fakepath\SIMONE BORRELLI - Chair 10 2025 - Square 1.png"
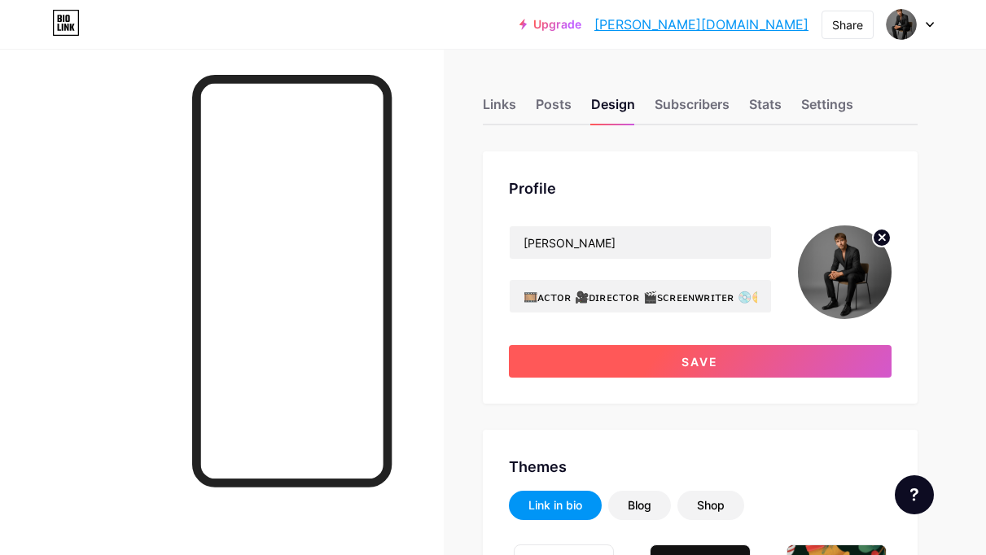
click at [715, 355] on span "Save" at bounding box center [699, 362] width 37 height 14
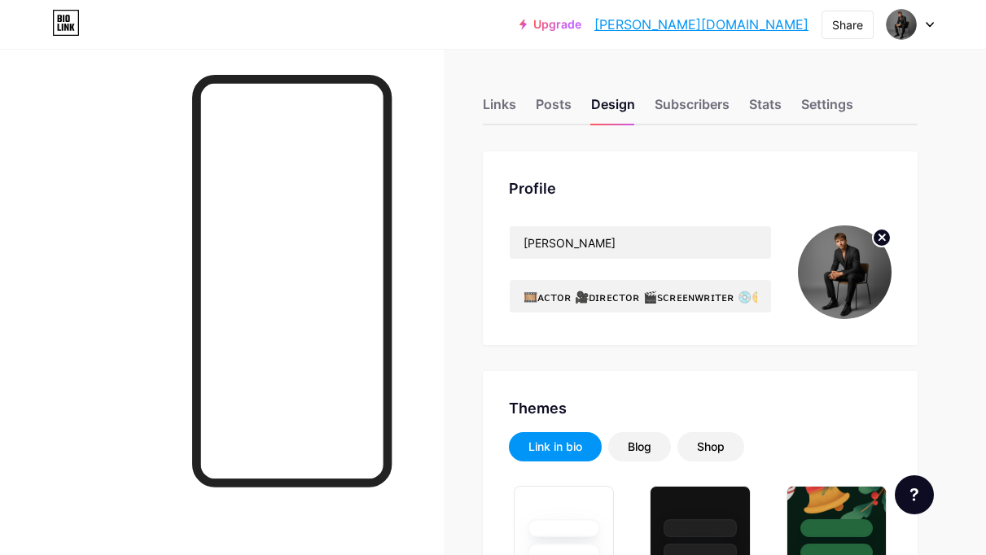
click at [879, 236] on circle at bounding box center [882, 238] width 18 height 18
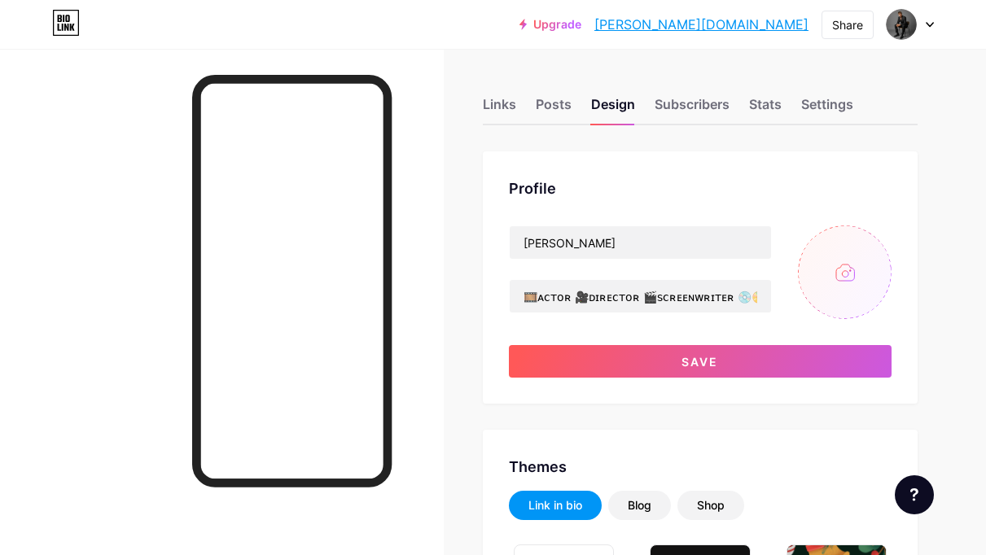
click at [846, 265] on input "file" at bounding box center [845, 272] width 94 height 94
type input "C:\fakepath\SIMONE BORRELLI - Chair stretta quadrata x Biolink.jpg"
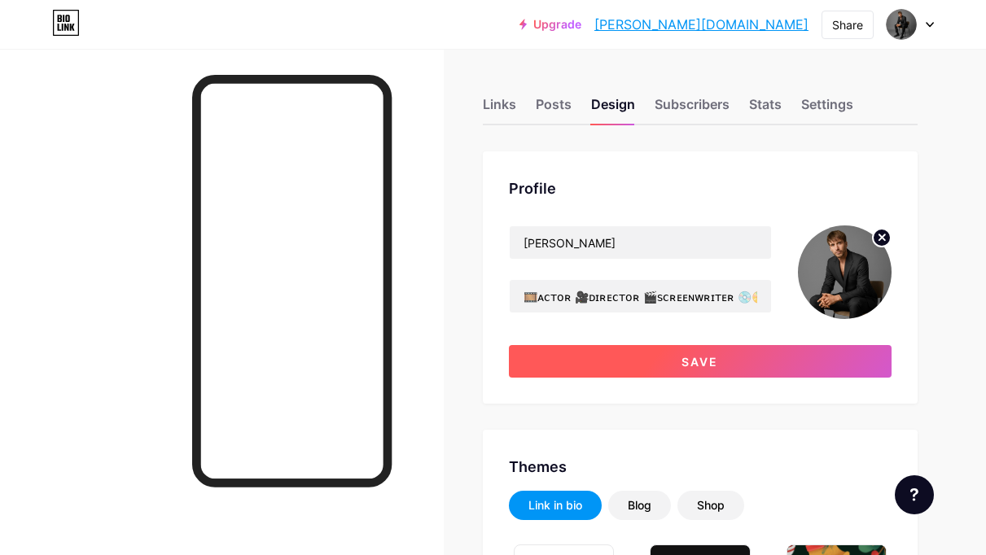
click at [784, 354] on button "Save" at bounding box center [700, 361] width 383 height 33
